Goal: Task Accomplishment & Management: Complete application form

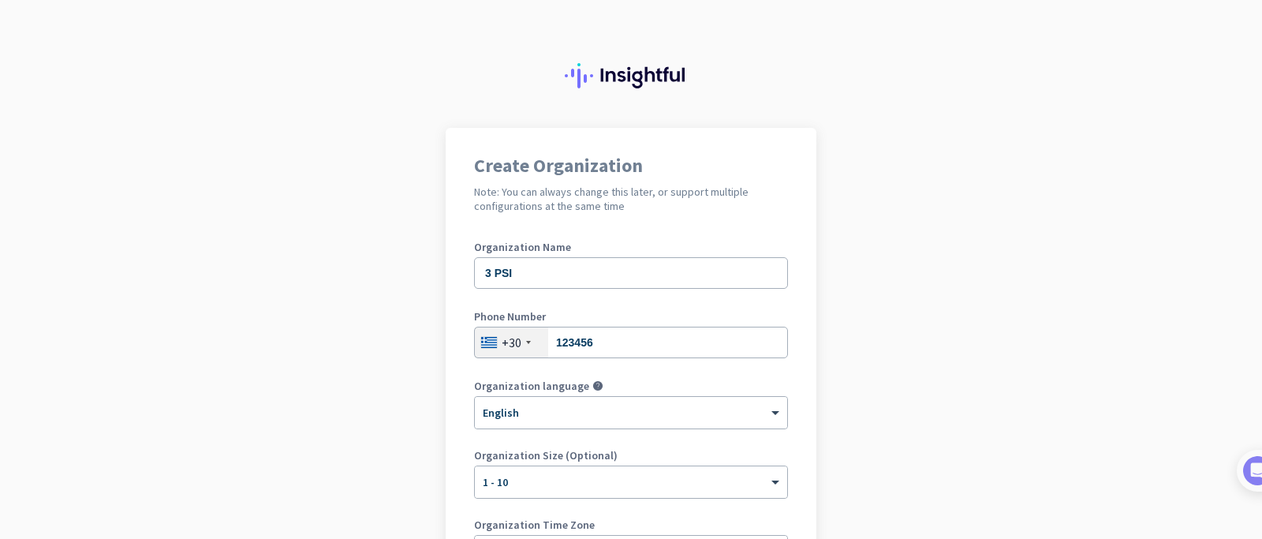
scroll to position [189, 0]
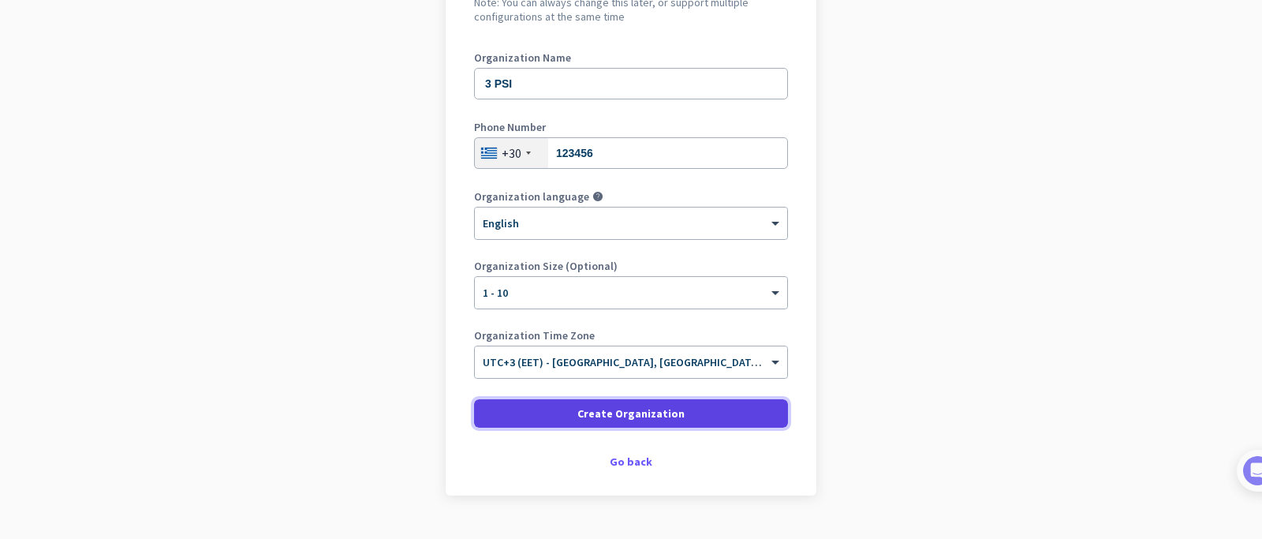
click at [585, 414] on span "Create Organization" at bounding box center [630, 413] width 107 height 16
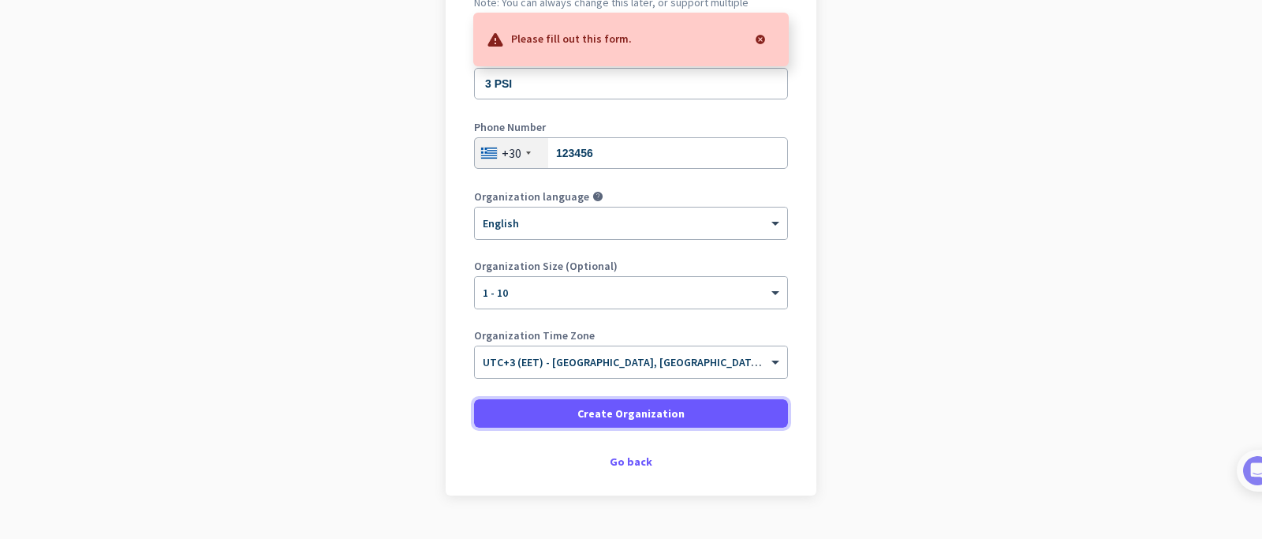
scroll to position [0, 0]
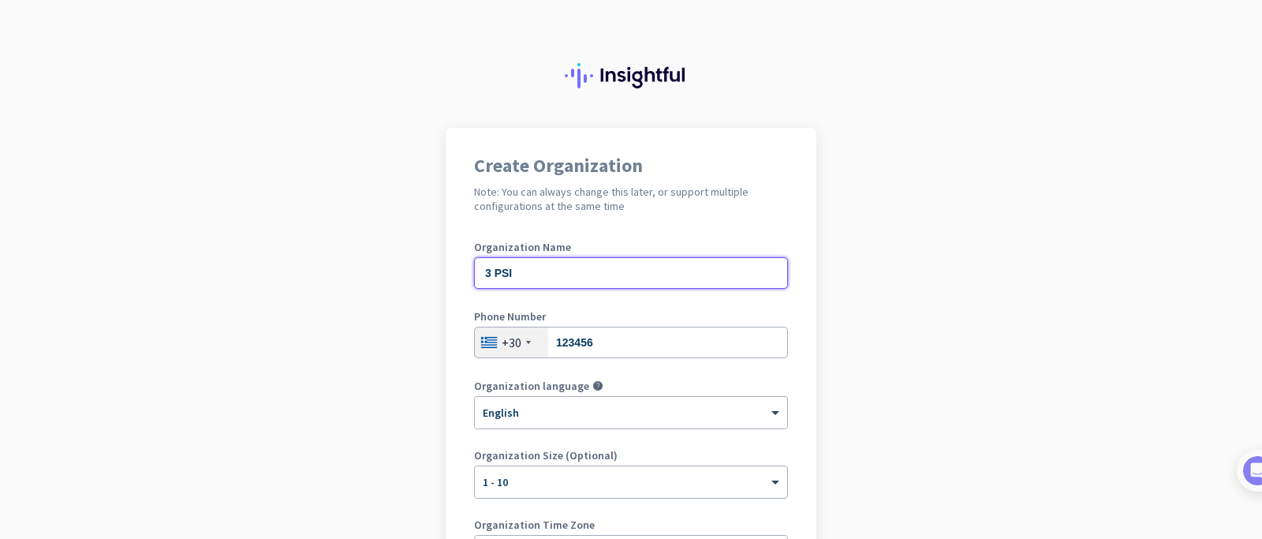
click at [709, 285] on input "3 PSI" at bounding box center [631, 273] width 314 height 32
click at [715, 352] on input "123456" at bounding box center [631, 343] width 314 height 32
click at [795, 369] on div "Create Organization Note: You can always change this later, or support multiple…" at bounding box center [631, 406] width 371 height 557
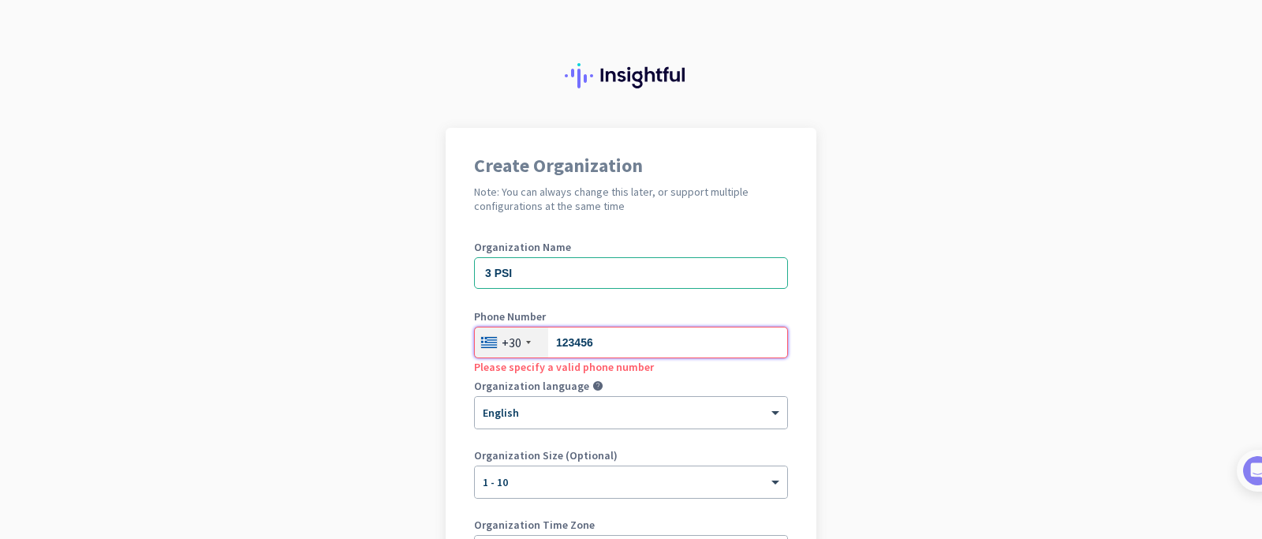
click at [642, 347] on input "123456" at bounding box center [631, 343] width 314 height 32
click at [652, 265] on input "3 PSI" at bounding box center [631, 273] width 314 height 32
click at [585, 343] on input "123456789" at bounding box center [631, 343] width 314 height 32
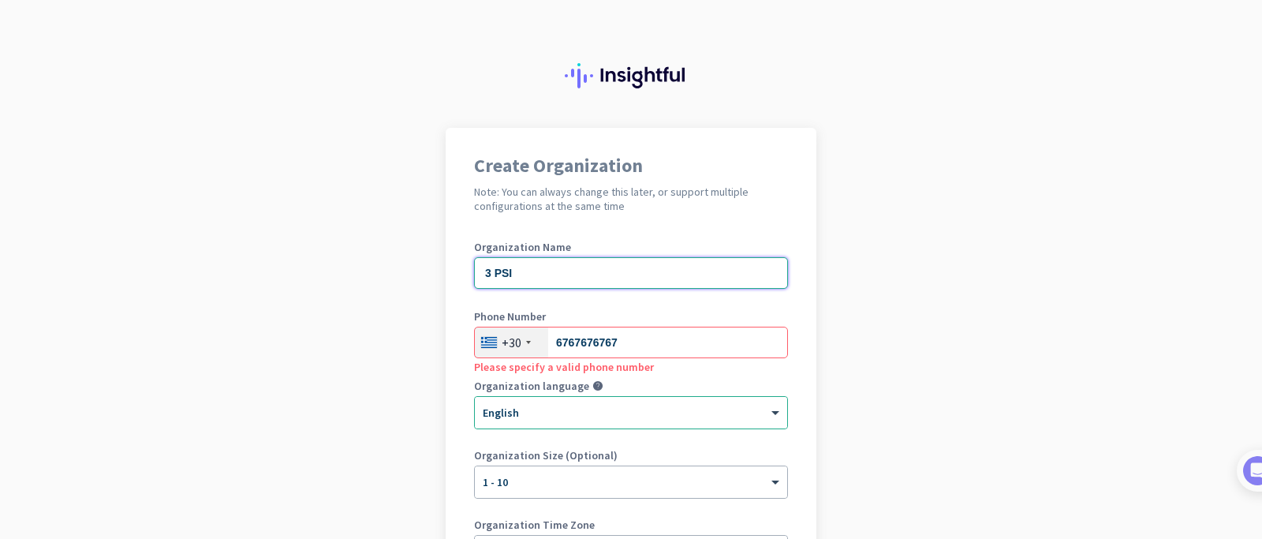
click at [644, 266] on input "3 PSI" at bounding box center [631, 273] width 314 height 32
drag, startPoint x: 583, startPoint y: 334, endPoint x: 592, endPoint y: 338, distance: 9.9
click at [592, 338] on input "6767676767" at bounding box center [631, 343] width 314 height 32
drag, startPoint x: 581, startPoint y: 340, endPoint x: 592, endPoint y: 342, distance: 11.3
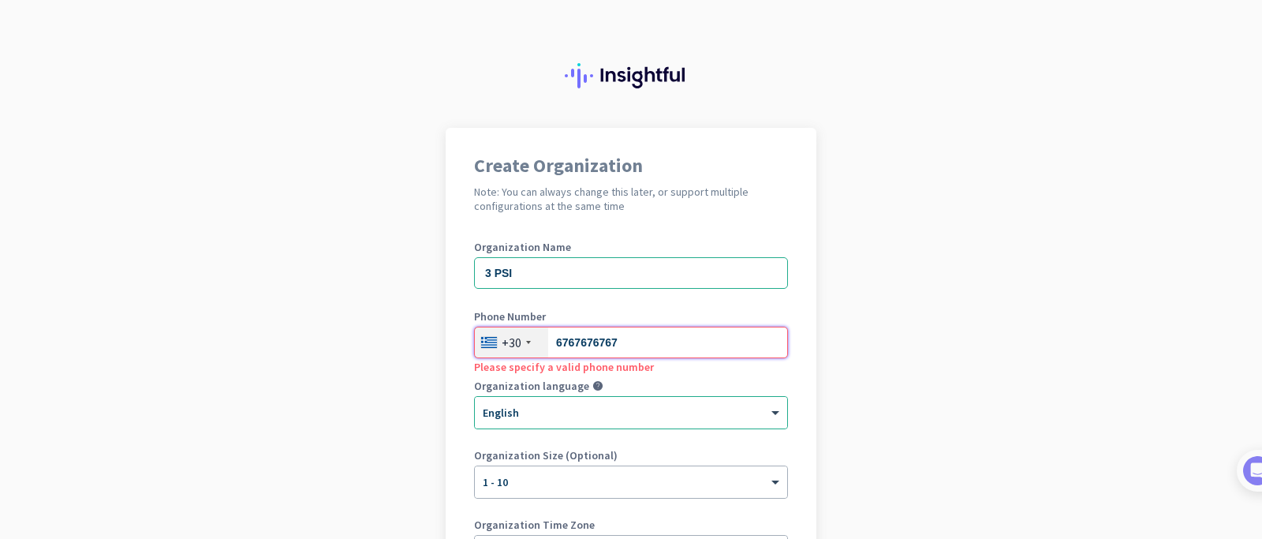
click at [592, 342] on input "6767676767" at bounding box center [631, 343] width 314 height 32
drag, startPoint x: 557, startPoint y: 340, endPoint x: 571, endPoint y: 343, distance: 14.5
click at [571, 343] on input "6767676767" at bounding box center [631, 343] width 314 height 32
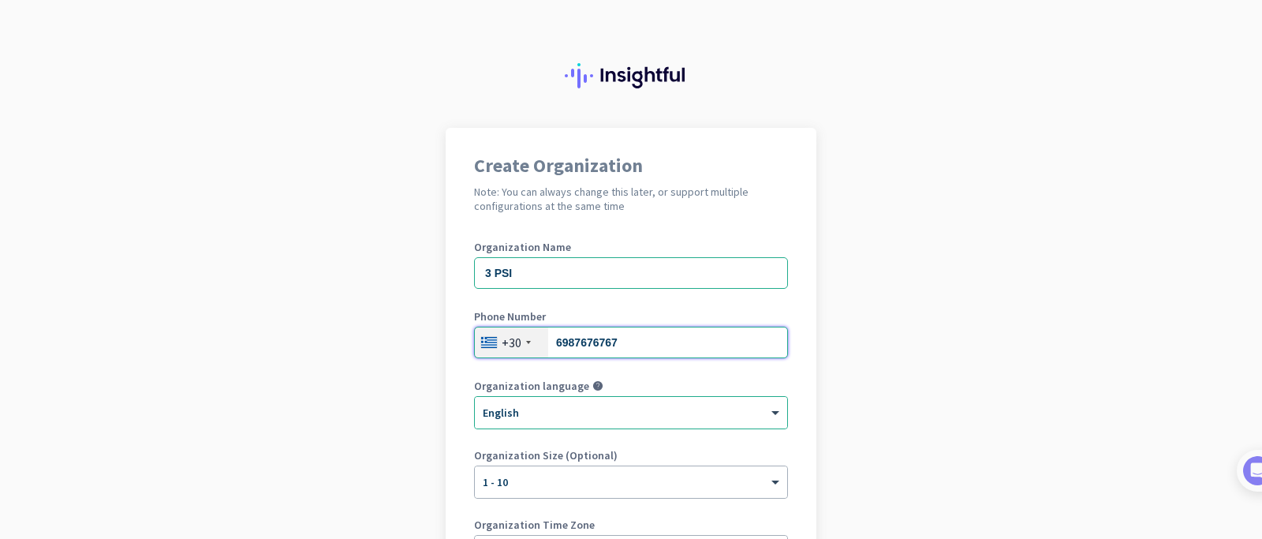
scroll to position [225, 0]
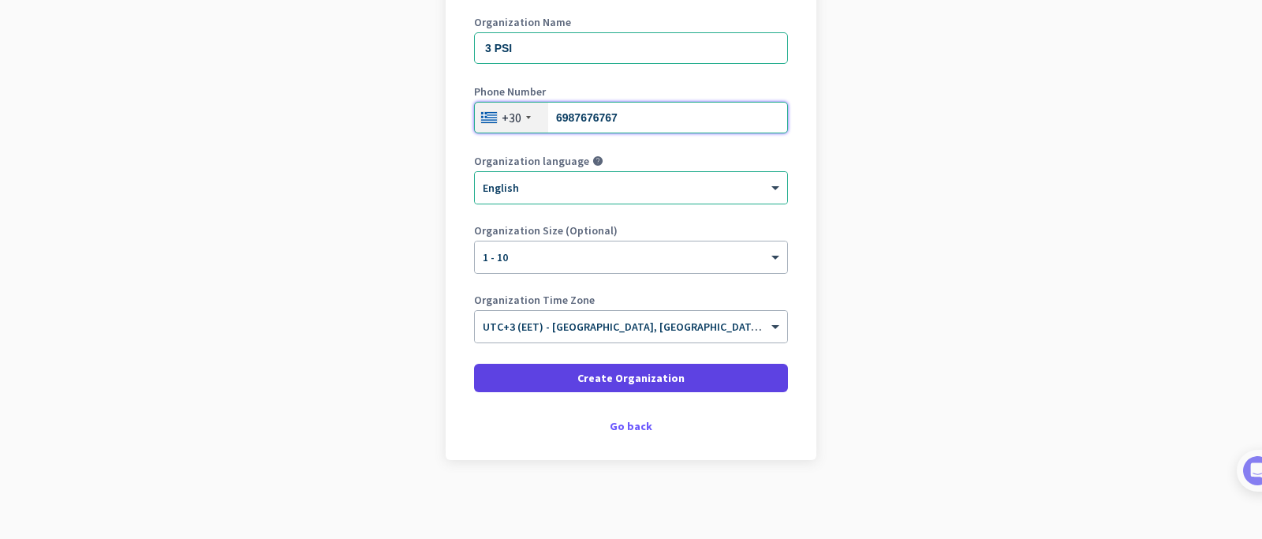
type input "6987676767"
click at [629, 376] on span "Create Organization" at bounding box center [630, 378] width 107 height 16
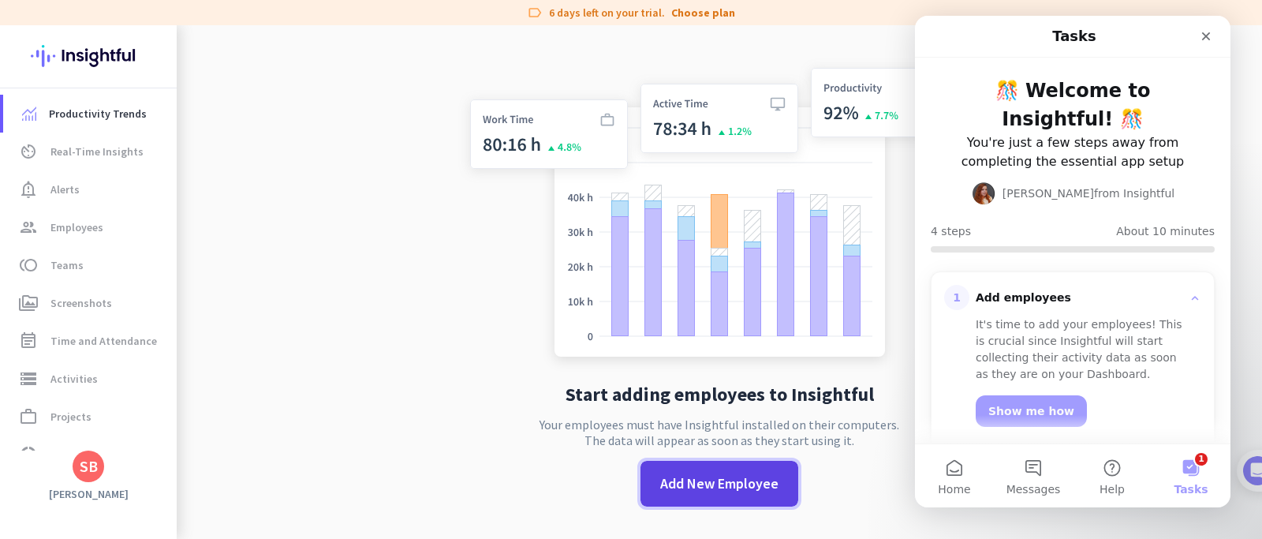
click at [674, 491] on span "Add New Employee" at bounding box center [719, 483] width 118 height 21
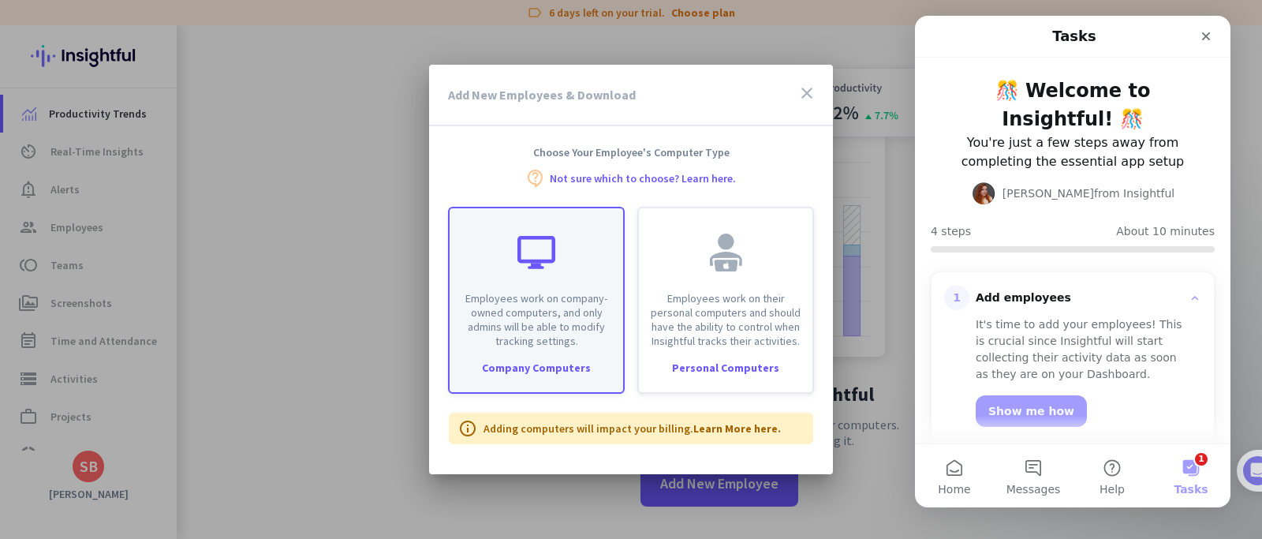
click at [547, 256] on div at bounding box center [536, 253] width 38 height 38
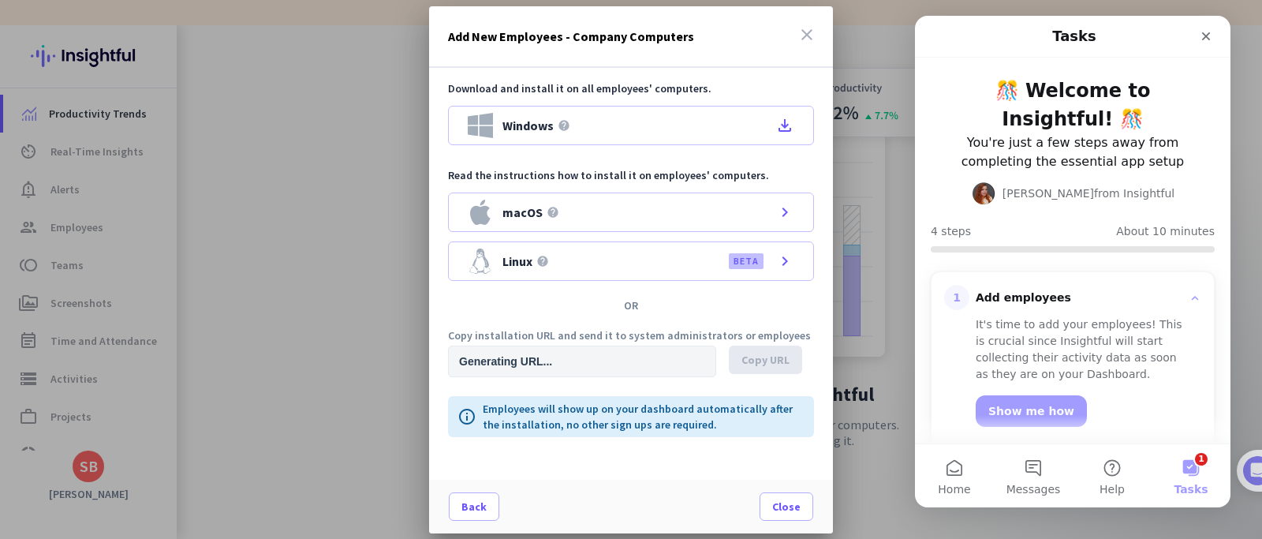
type input "[URL][DOMAIN_NAME]"
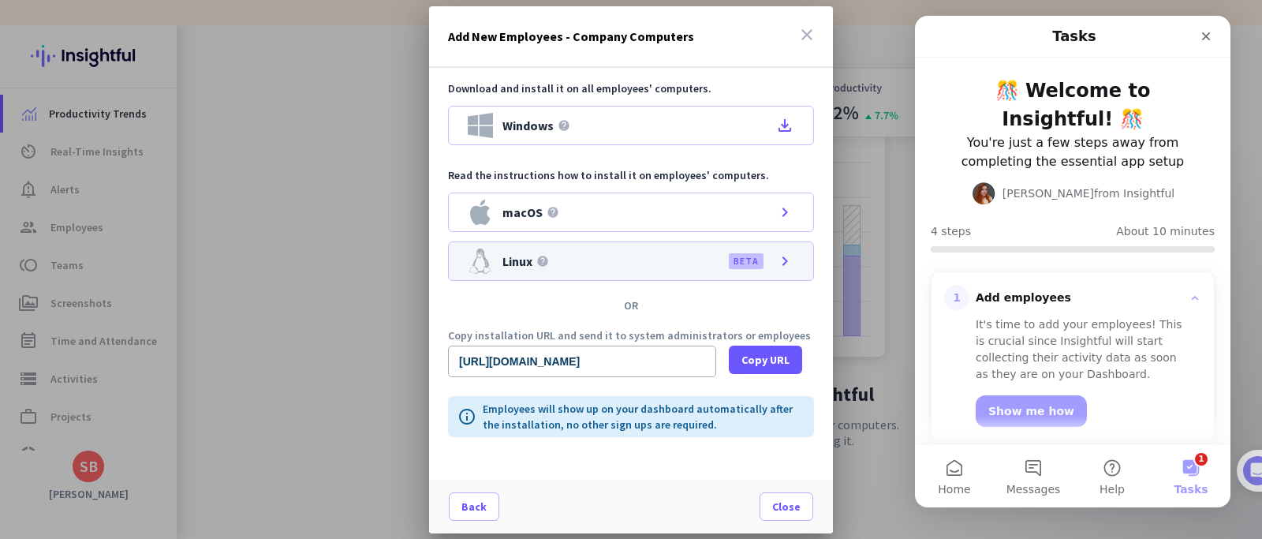
click at [782, 262] on icon "chevron_right" at bounding box center [784, 261] width 19 height 19
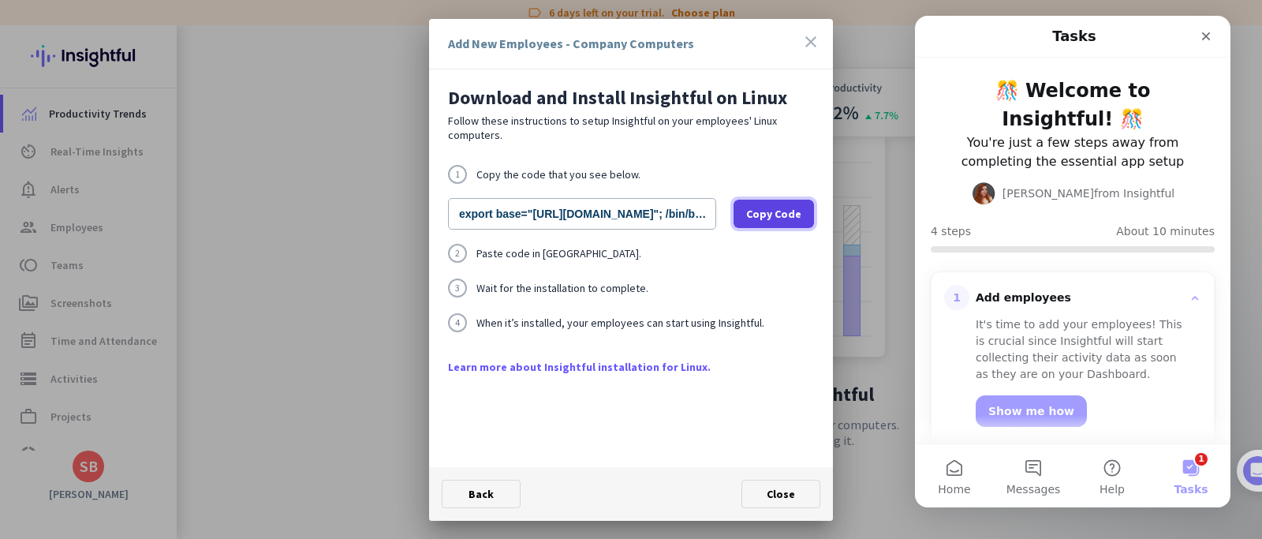
click at [801, 203] on span at bounding box center [774, 214] width 80 height 38
click at [771, 493] on span "Close" at bounding box center [781, 494] width 28 height 14
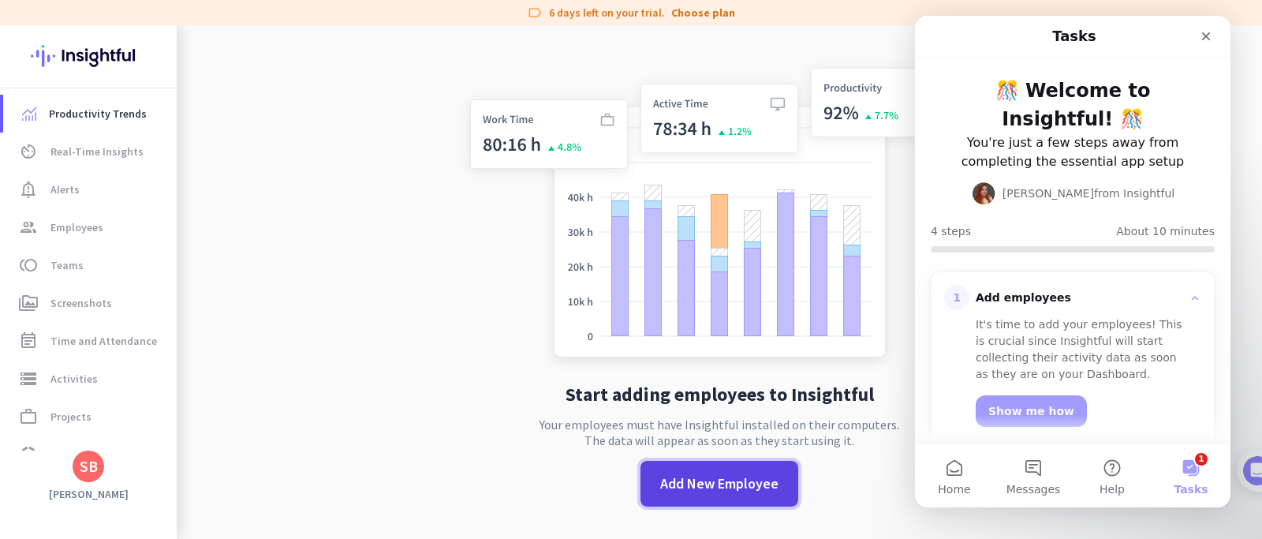
click at [743, 499] on span at bounding box center [720, 484] width 158 height 38
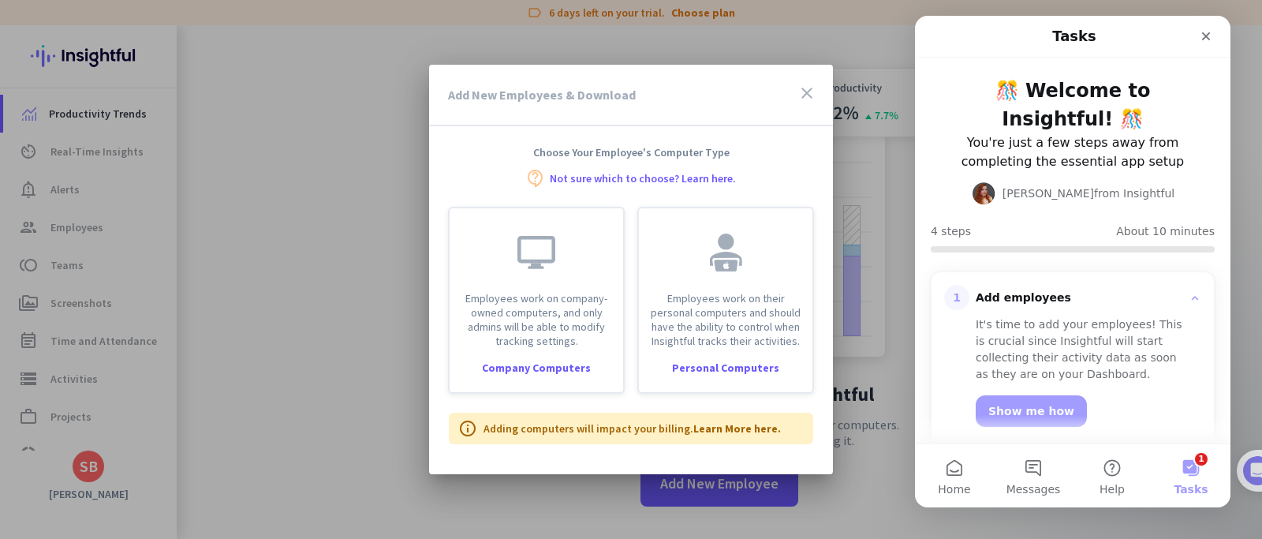
click at [805, 91] on icon "close" at bounding box center [807, 93] width 19 height 19
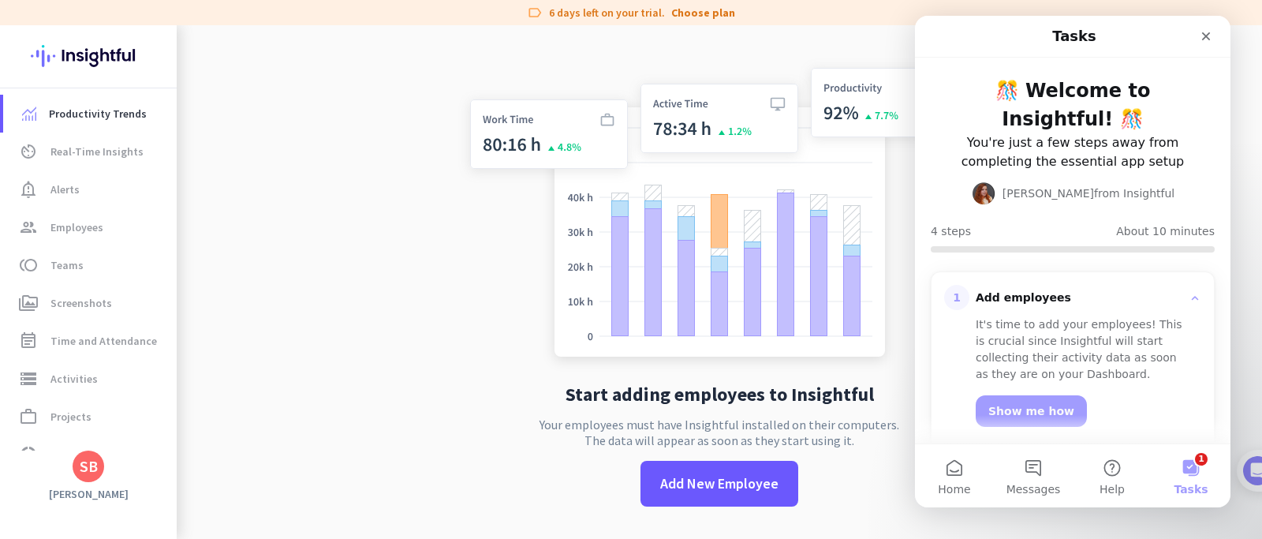
click at [1199, 468] on button "1 Tasks" at bounding box center [1191, 475] width 79 height 63
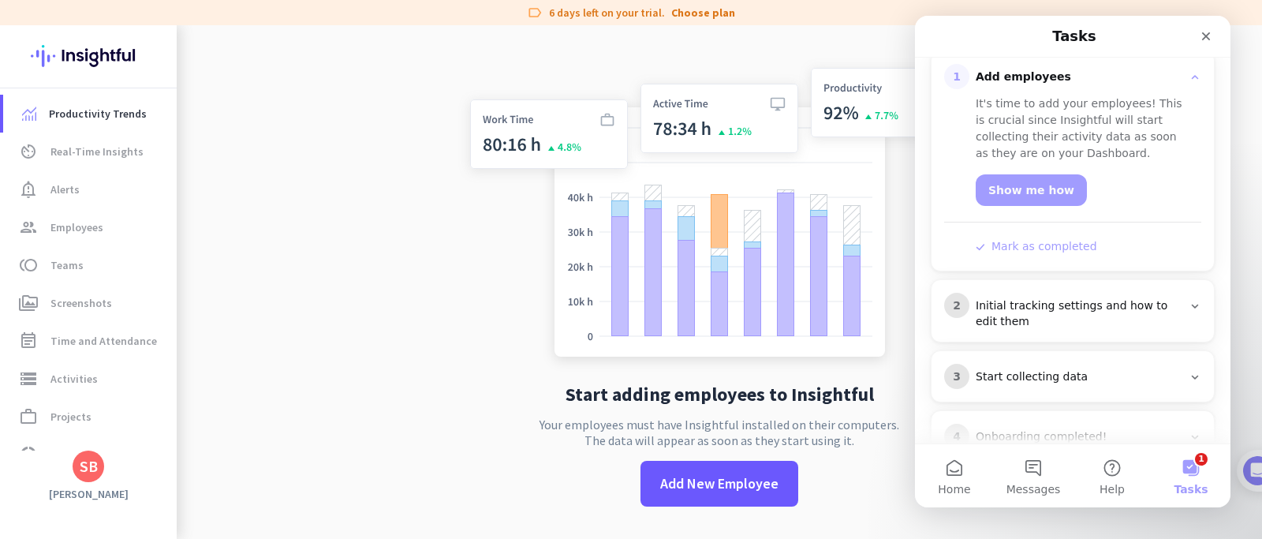
scroll to position [235, 0]
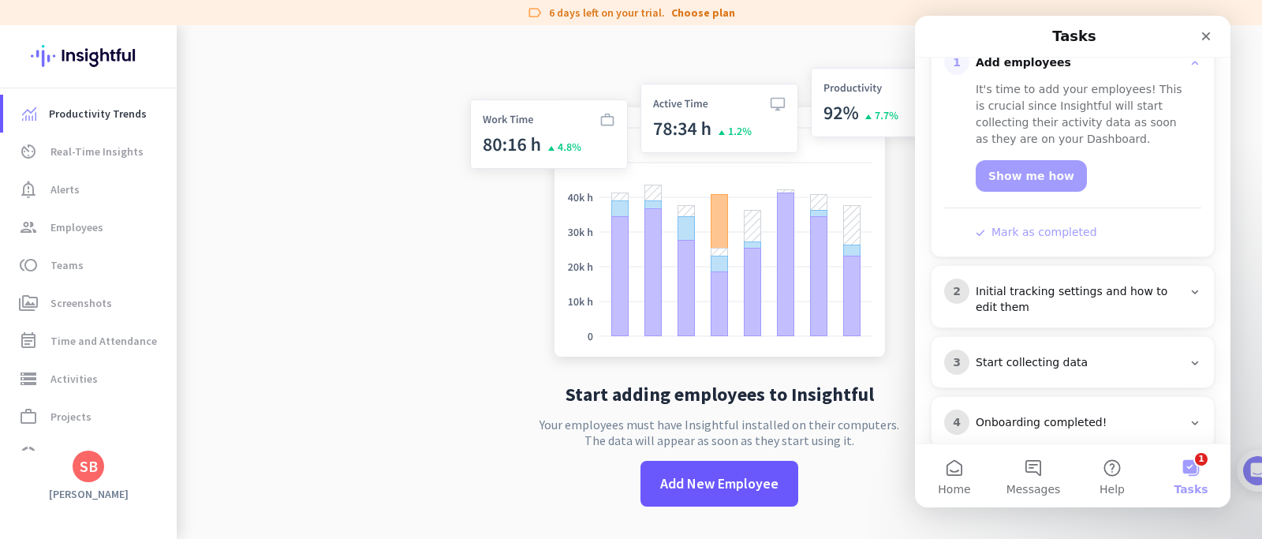
click at [1189, 286] on icon "Intercom messenger" at bounding box center [1195, 292] width 13 height 13
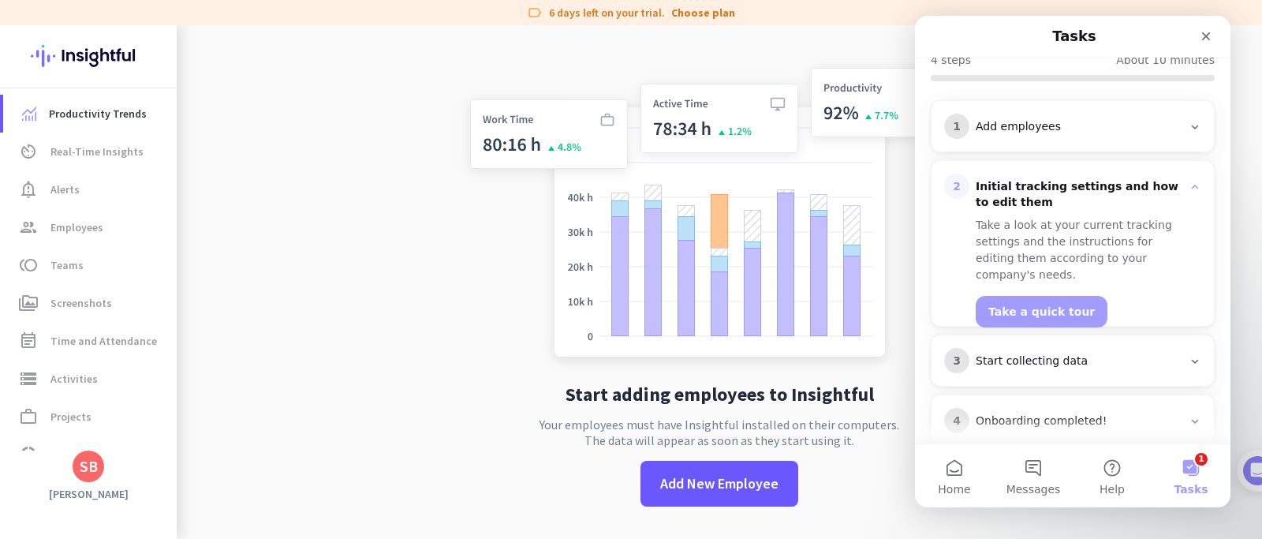
scroll to position [170, 0]
click at [1189, 357] on icon "Intercom messenger" at bounding box center [1195, 363] width 13 height 13
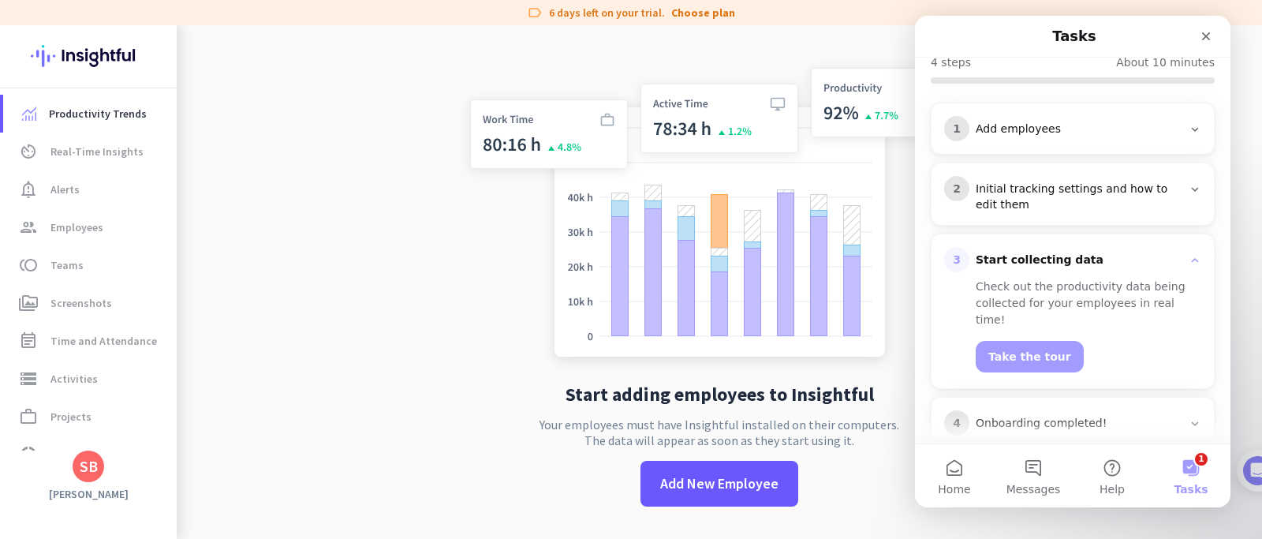
scroll to position [153, 0]
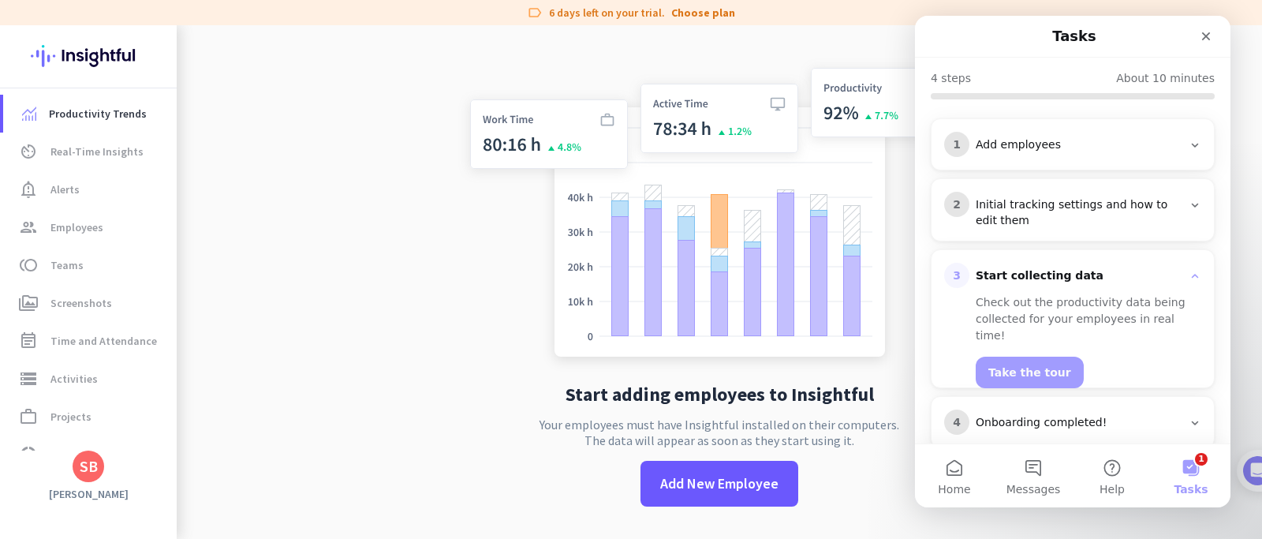
click at [1194, 397] on div "4 Onboarding completed!" at bounding box center [1073, 422] width 282 height 50
click at [1189, 417] on icon "Intercom messenger" at bounding box center [1195, 423] width 13 height 13
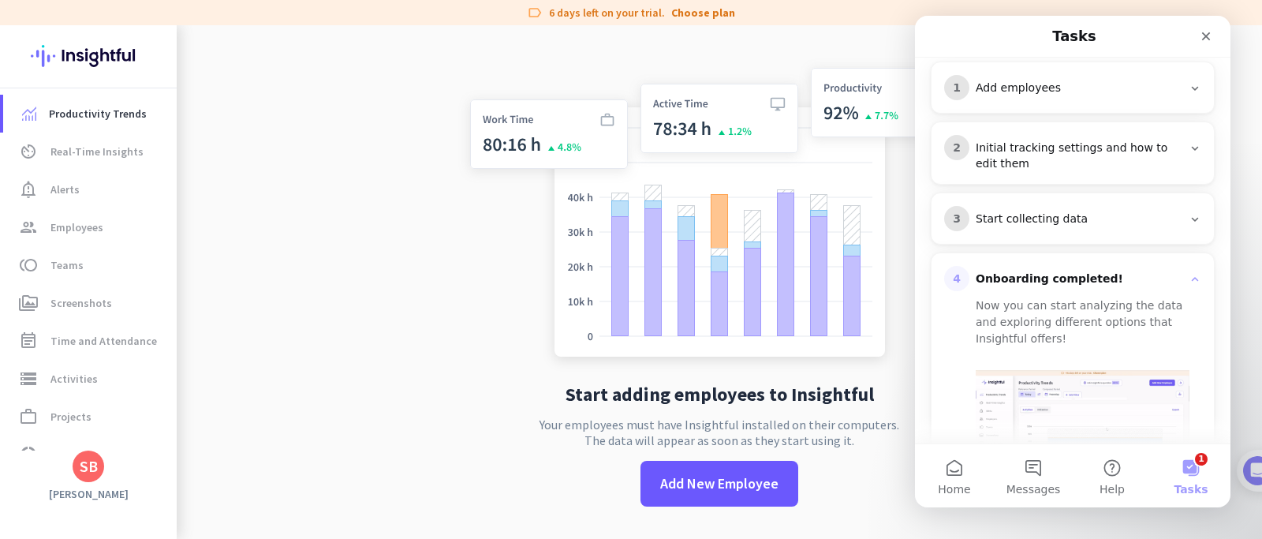
scroll to position [89, 0]
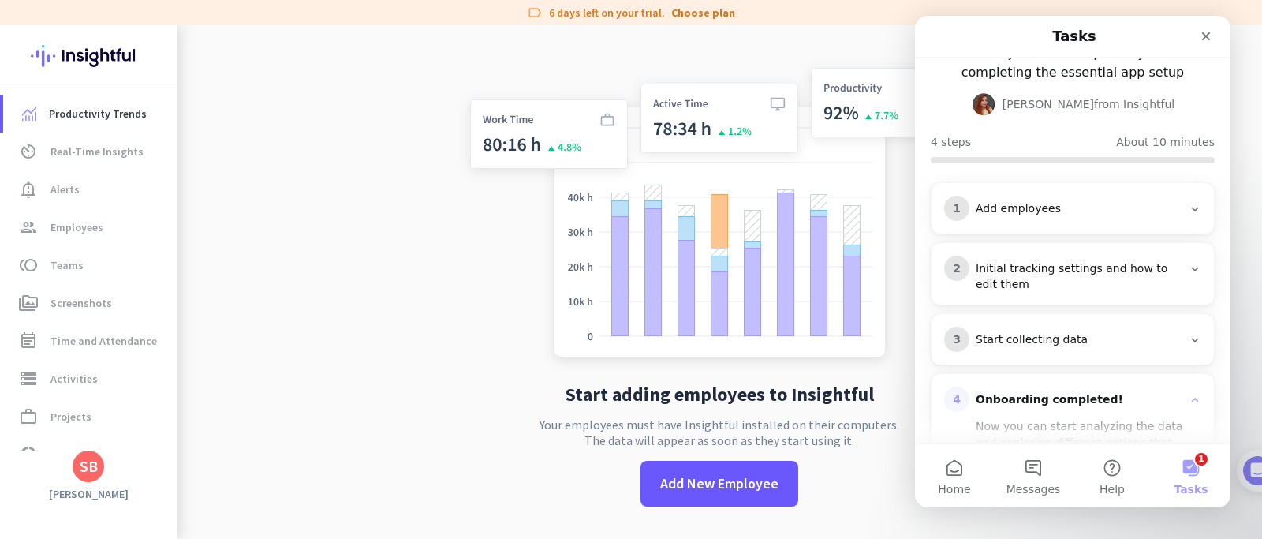
click at [525, 80] on img at bounding box center [719, 215] width 522 height 314
click at [1206, 33] on icon "Close" at bounding box center [1206, 36] width 13 height 13
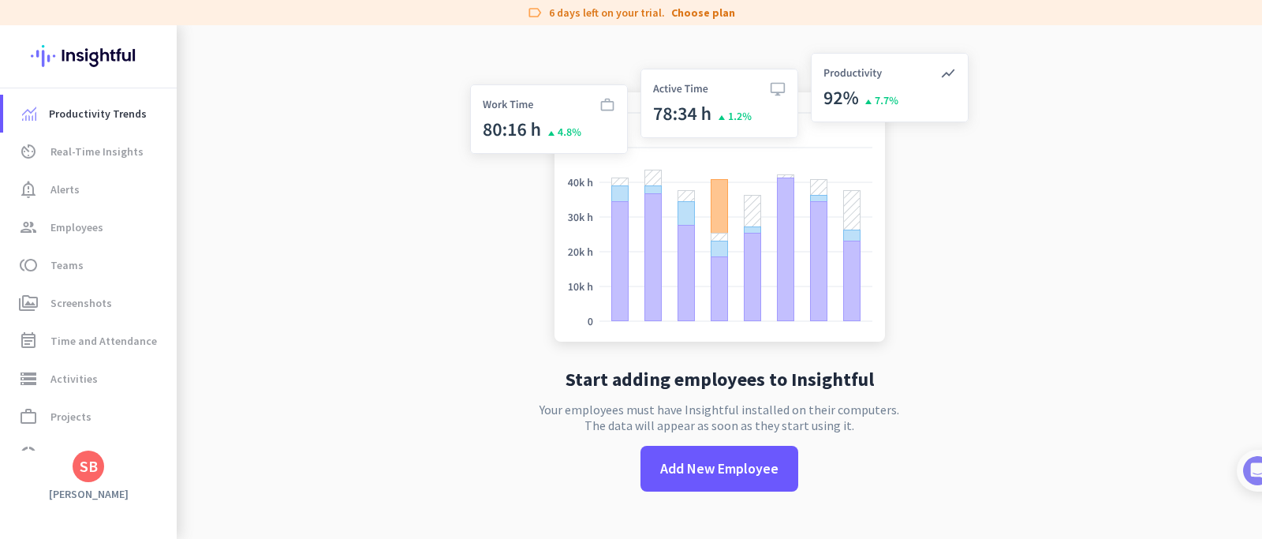
scroll to position [25, 0]
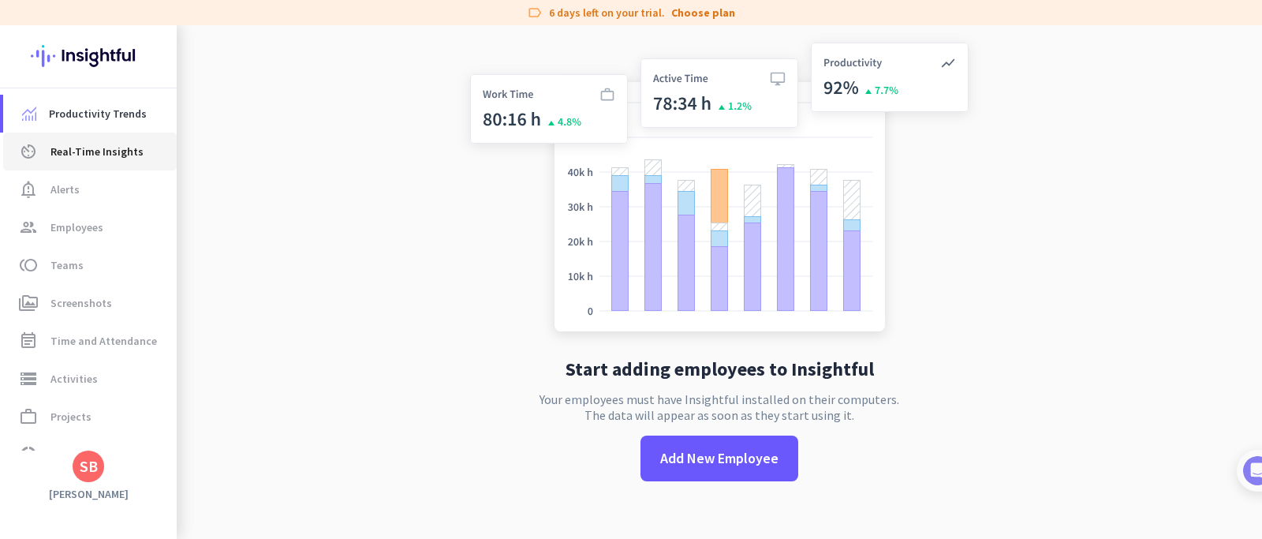
click at [106, 148] on span "Real-Time Insights" at bounding box center [96, 151] width 93 height 19
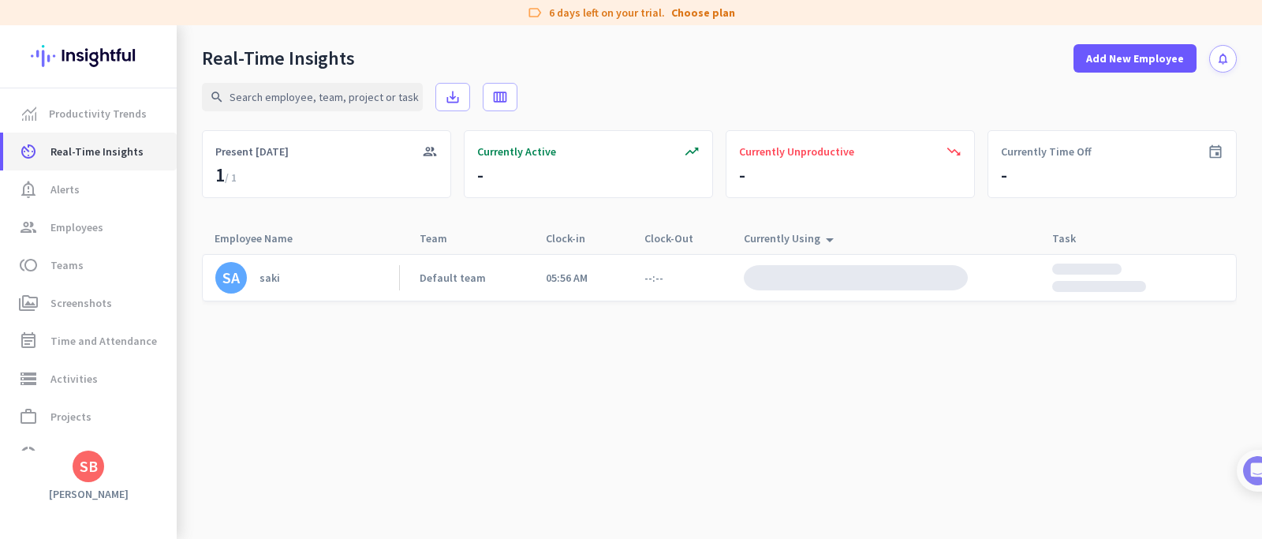
scroll to position [9, 0]
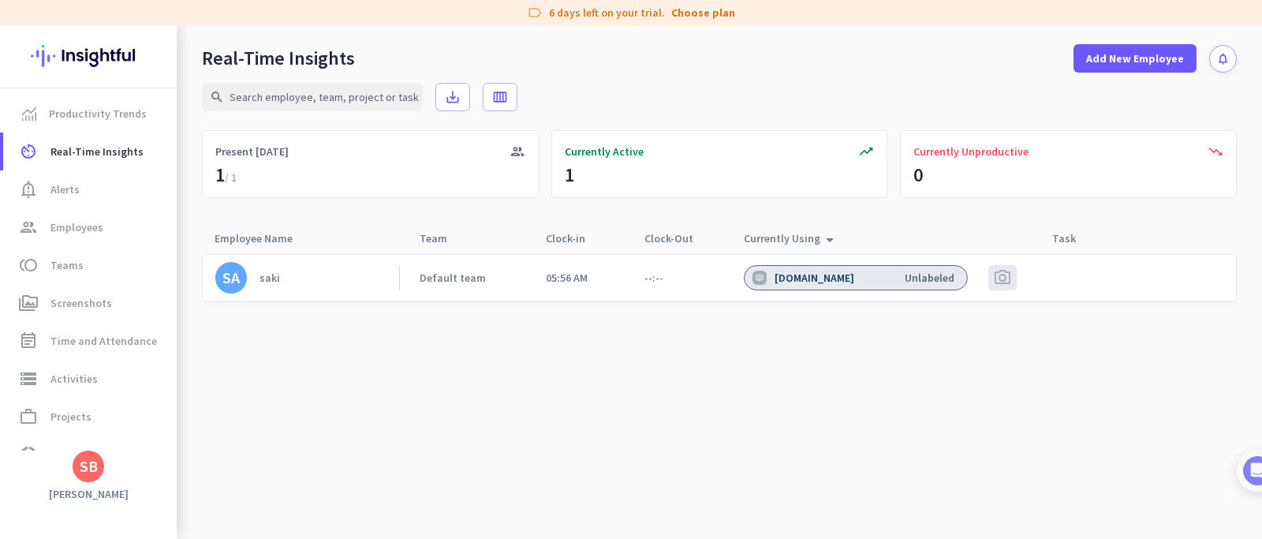
click at [809, 271] on div "[DOMAIN_NAME]" at bounding box center [816, 278] width 83 height 14
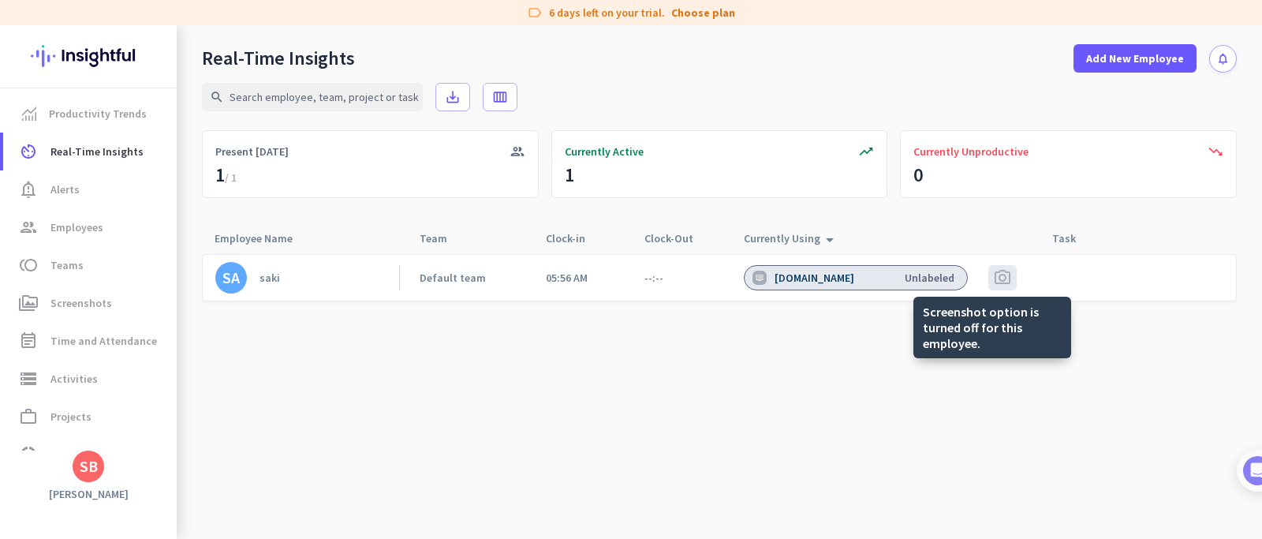
click at [998, 276] on span "photo_camera" at bounding box center [1002, 277] width 19 height 19
click at [992, 266] on div "photo_camera" at bounding box center [1002, 277] width 28 height 25
